Goal: Task Accomplishment & Management: Manage account settings

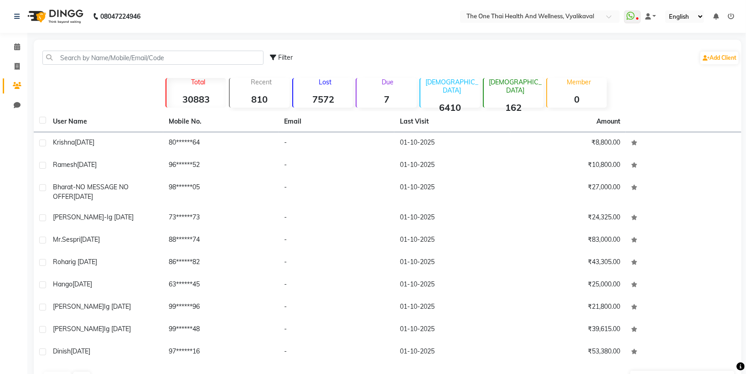
click at [500, 346] on td "01-10-2025" at bounding box center [452, 352] width 116 height 22
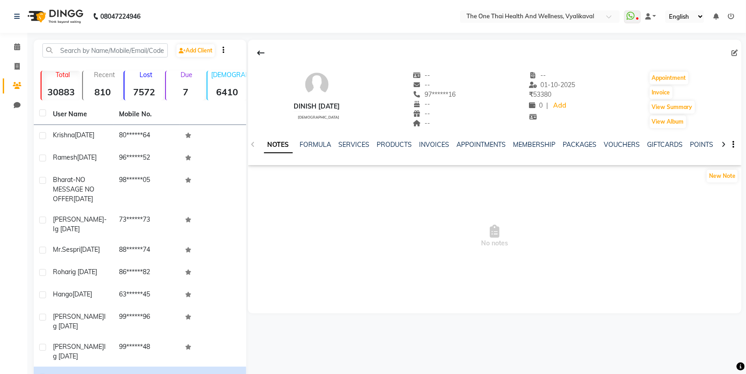
click at [68, 42] on div "Add Client Total 30883 Recent 810 Lost 7572 Due 7 [DEMOGRAPHIC_DATA] 6410 [DEMO…" at bounding box center [140, 227] width 212 height 375
click at [71, 44] on input "text" at bounding box center [104, 50] width 125 height 14
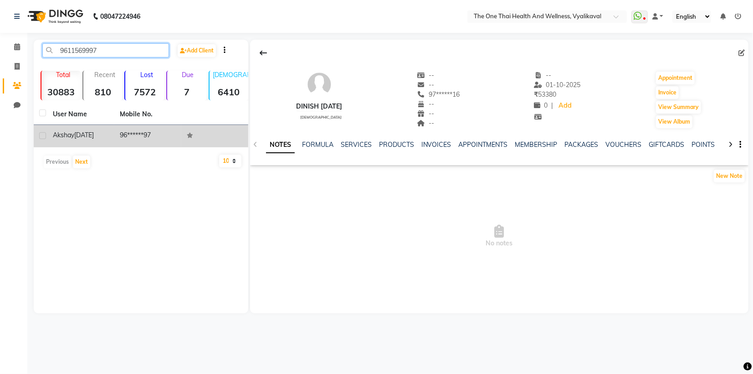
type input "9611569997"
click at [43, 133] on label at bounding box center [42, 135] width 7 height 7
click at [43, 133] on input "checkbox" at bounding box center [42, 136] width 6 height 6
checkbox input "true"
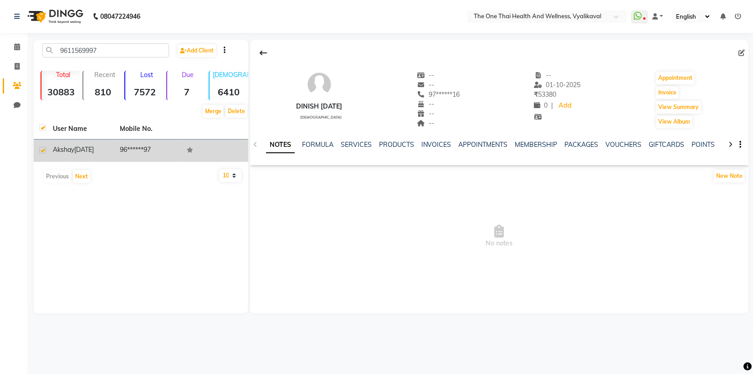
click at [74, 145] on span "akshay" at bounding box center [63, 149] width 21 height 8
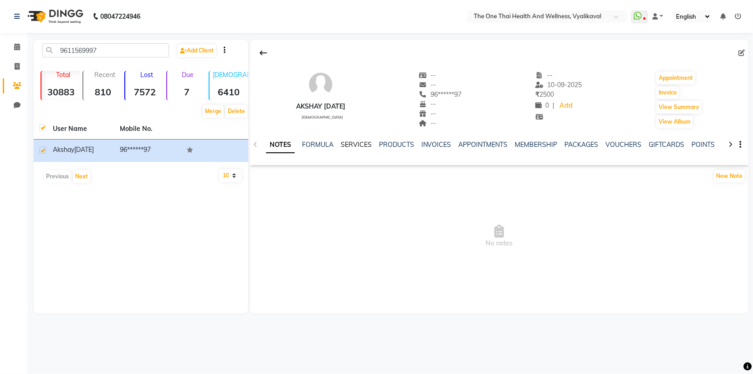
click at [352, 144] on link "SERVICES" at bounding box center [356, 144] width 31 height 8
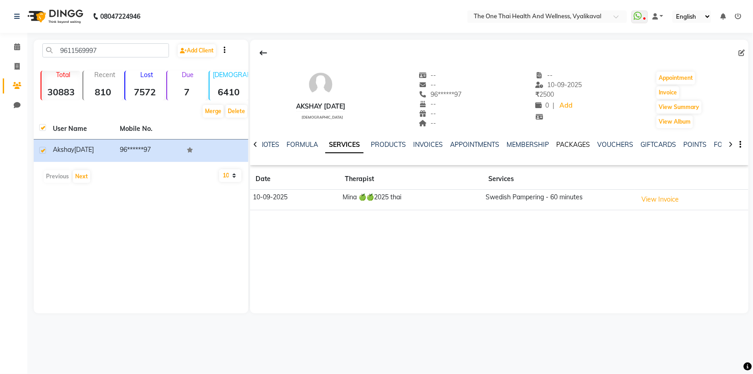
click at [569, 145] on link "PACKAGES" at bounding box center [574, 144] width 34 height 8
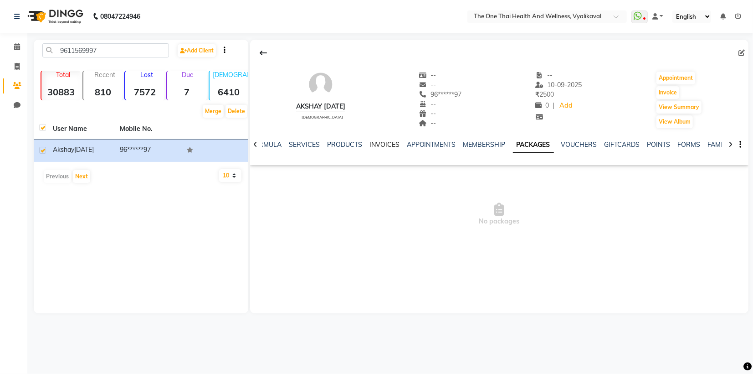
click at [379, 145] on link "INVOICES" at bounding box center [385, 144] width 30 height 8
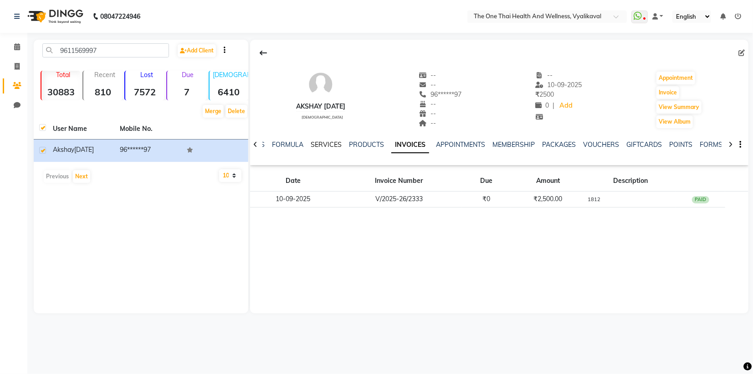
click at [326, 143] on link "SERVICES" at bounding box center [326, 144] width 31 height 8
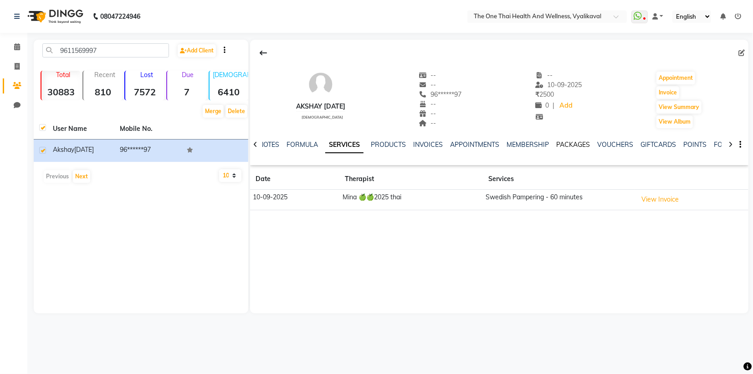
click at [562, 144] on link "PACKAGES" at bounding box center [574, 144] width 34 height 8
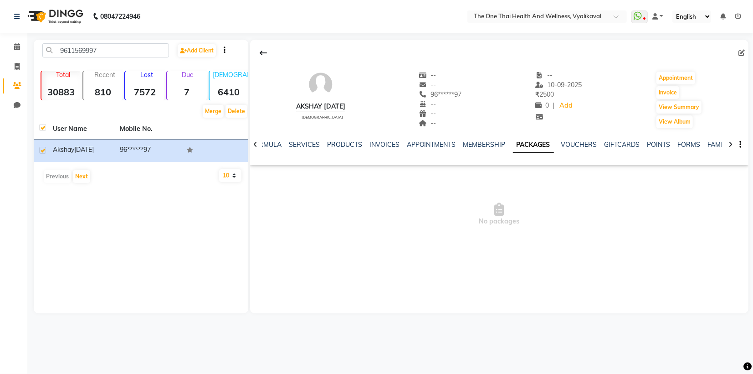
click at [390, 139] on div "NOTES FORMULA SERVICES PRODUCTS INVOICES APPOINTMENTS MEMBERSHIP PACKAGES VOUCH…" at bounding box center [499, 144] width 499 height 31
click at [18, 67] on icon at bounding box center [17, 66] width 5 height 7
select select "service"
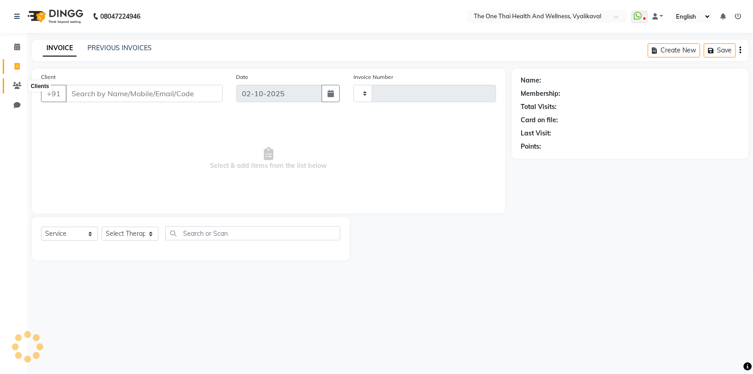
type input "2662"
select select "5972"
click at [15, 85] on icon at bounding box center [17, 85] width 9 height 7
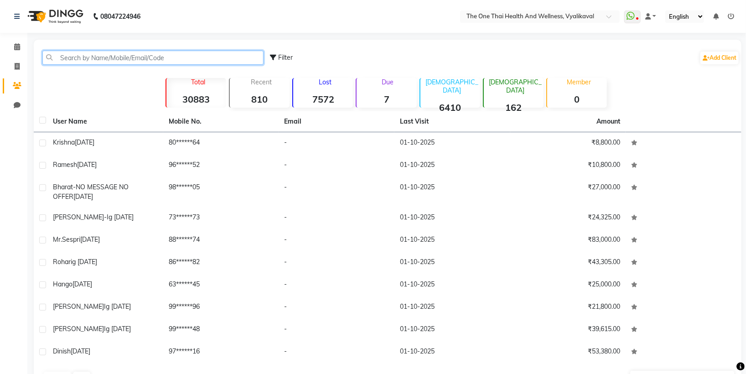
click at [62, 59] on input "text" at bounding box center [152, 58] width 221 height 14
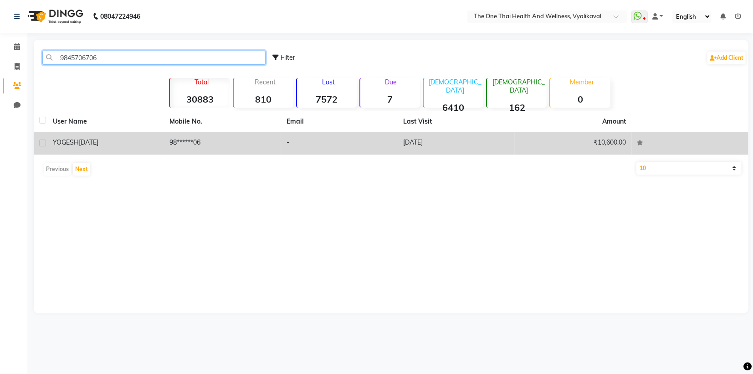
type input "9845706706"
click at [42, 144] on label at bounding box center [42, 142] width 7 height 7
click at [42, 144] on input "checkbox" at bounding box center [42, 143] width 6 height 6
checkbox input "true"
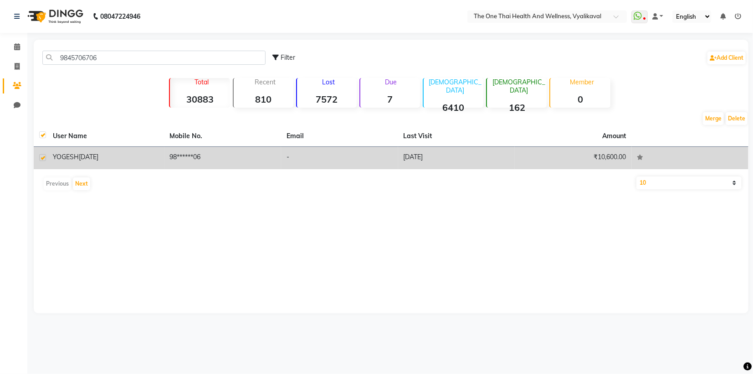
click at [77, 159] on span "YOGESH" at bounding box center [66, 157] width 26 height 8
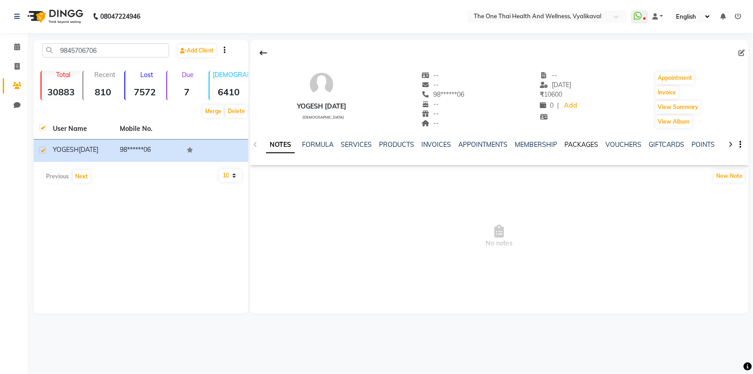
click at [580, 141] on link "PACKAGES" at bounding box center [582, 144] width 34 height 8
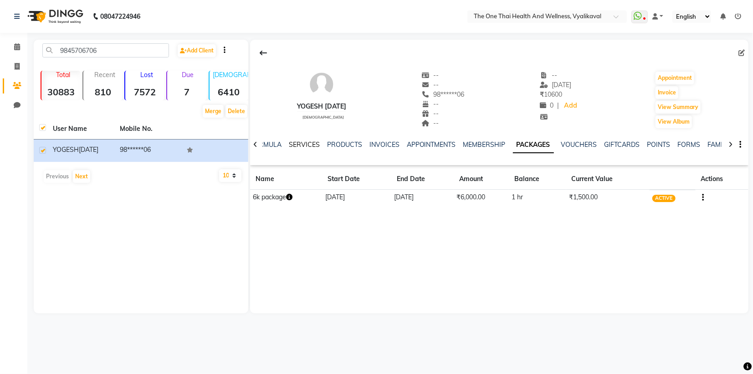
click at [295, 141] on link "SERVICES" at bounding box center [304, 144] width 31 height 8
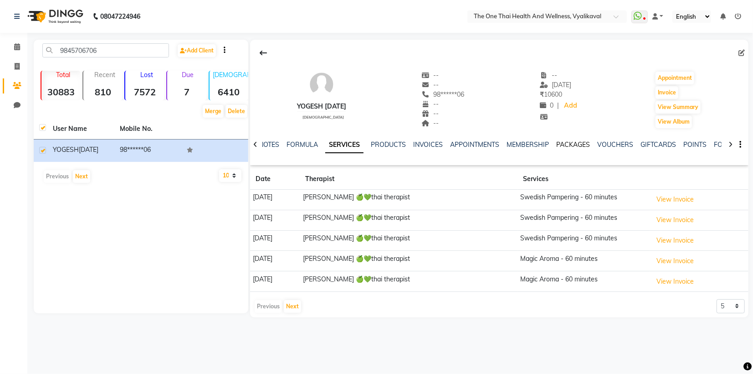
click at [571, 144] on link "PACKAGES" at bounding box center [574, 144] width 34 height 8
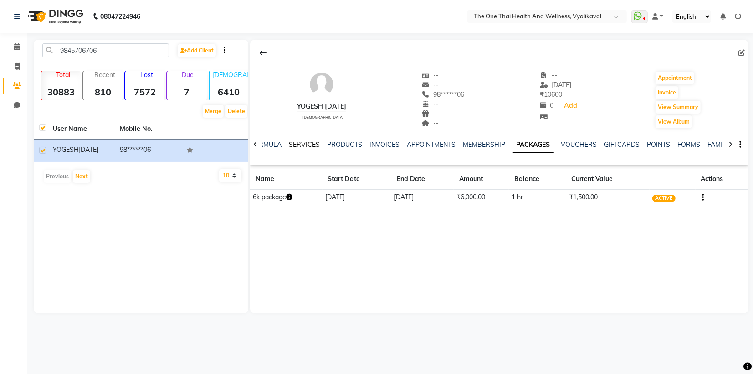
click at [303, 144] on link "SERVICES" at bounding box center [304, 144] width 31 height 8
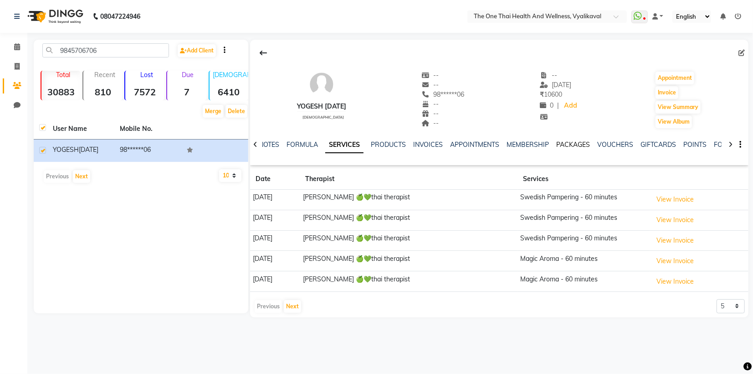
click at [567, 142] on link "PACKAGES" at bounding box center [574, 144] width 34 height 8
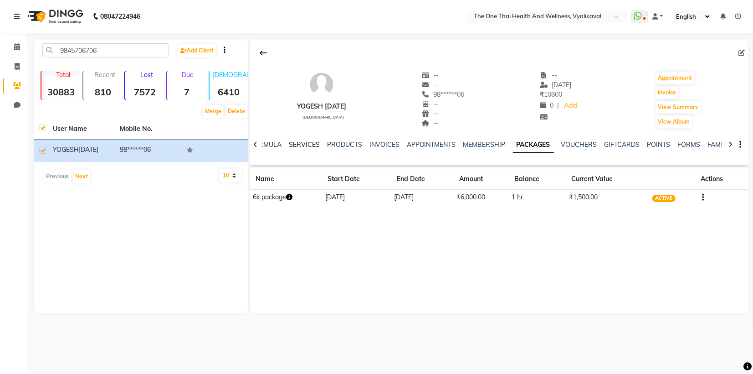
click at [294, 142] on link "SERVICES" at bounding box center [304, 144] width 31 height 8
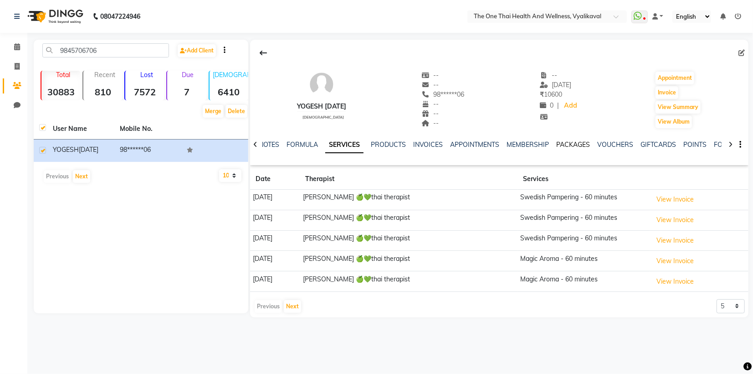
click at [559, 144] on link "PACKAGES" at bounding box center [574, 144] width 34 height 8
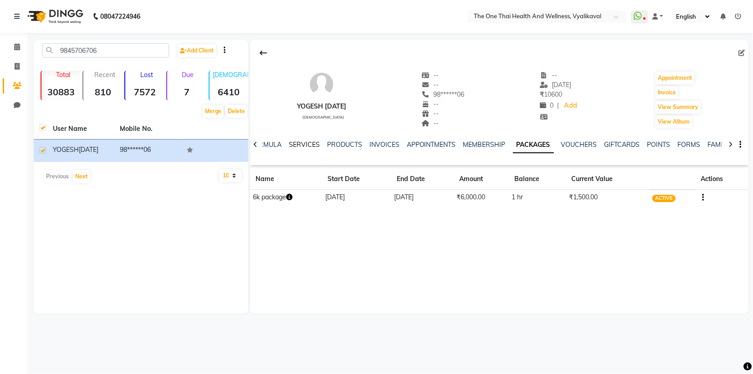
click at [309, 143] on link "SERVICES" at bounding box center [304, 144] width 31 height 8
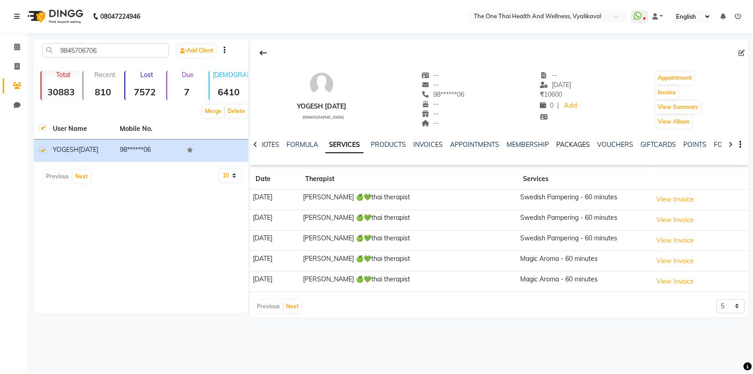
click at [565, 147] on link "PACKAGES" at bounding box center [574, 144] width 34 height 8
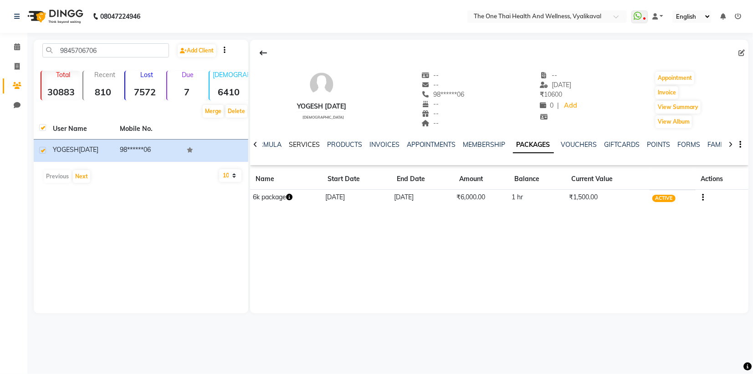
click at [303, 144] on link "SERVICES" at bounding box center [304, 144] width 31 height 8
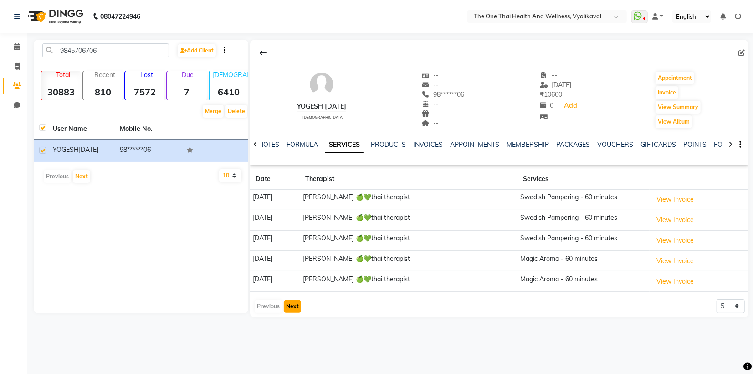
click at [295, 303] on button "Next" at bounding box center [292, 306] width 17 height 13
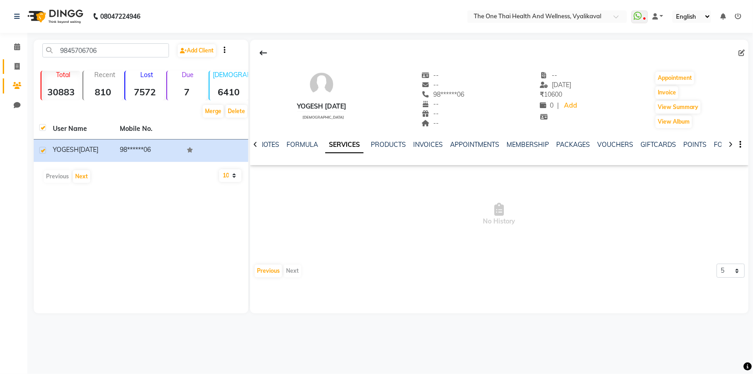
click at [18, 66] on icon at bounding box center [17, 66] width 5 height 7
select select "5972"
select select "service"
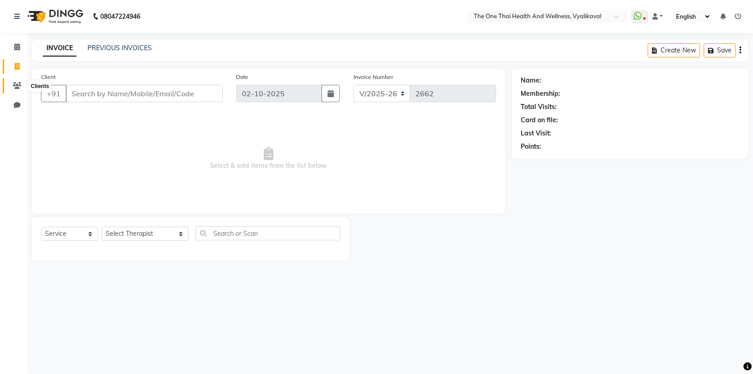
click at [18, 83] on icon at bounding box center [17, 85] width 9 height 7
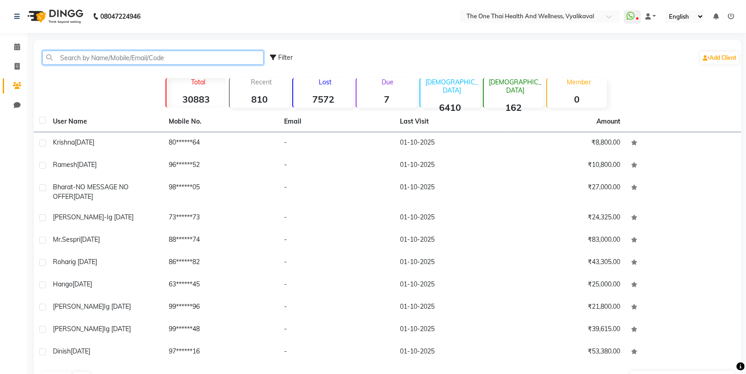
click at [62, 62] on input "text" at bounding box center [152, 58] width 221 height 14
click at [15, 66] on icon at bounding box center [17, 66] width 5 height 7
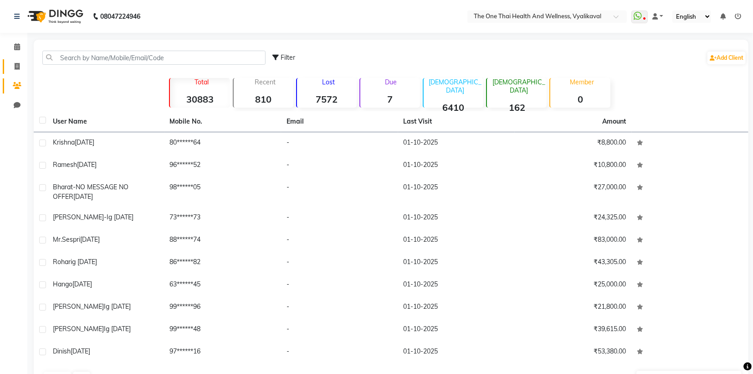
select select "5972"
select select "service"
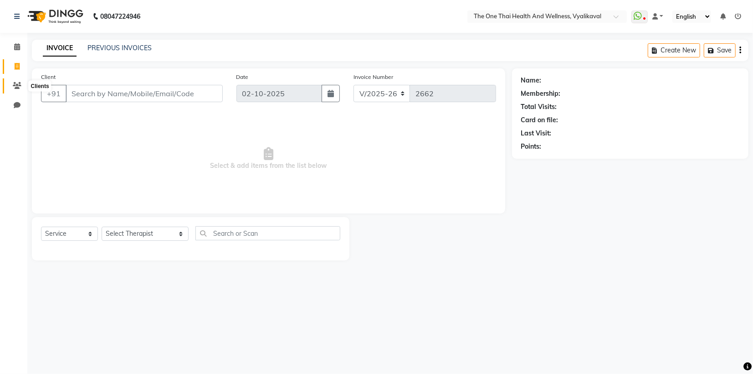
click at [15, 81] on span at bounding box center [17, 86] width 16 height 10
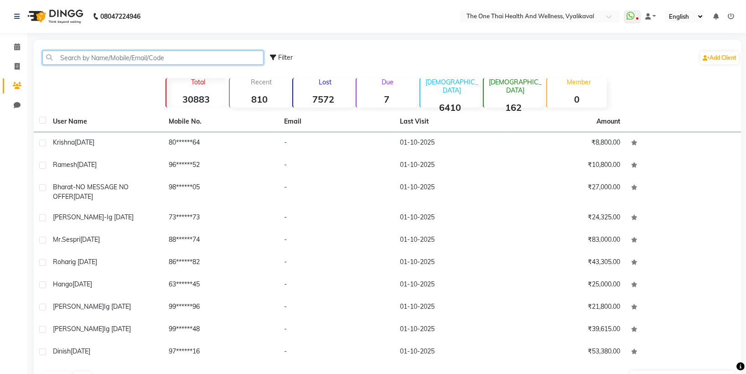
click at [88, 62] on input "text" at bounding box center [152, 58] width 221 height 14
